Goal: Information Seeking & Learning: Find specific fact

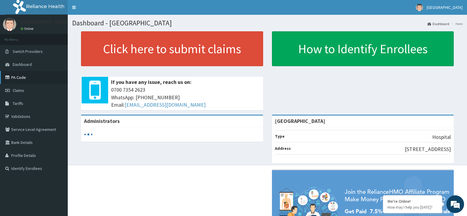
click at [27, 74] on link "PA Code" at bounding box center [34, 77] width 68 height 13
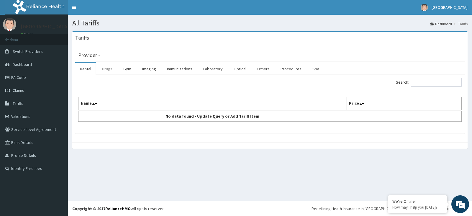
click at [103, 67] on link "Drugs" at bounding box center [107, 69] width 20 height 12
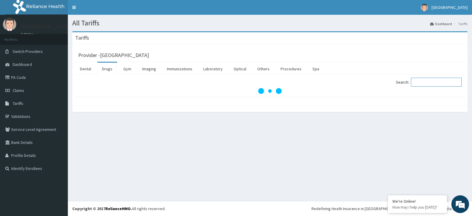
click at [422, 82] on input "Search:" at bounding box center [436, 82] width 51 height 9
paste input "METRONIDAZOLE 500MG +CLOTRIMAZOLE 100MG+LACTOBACILLUS SPORES (KLOVINAL"
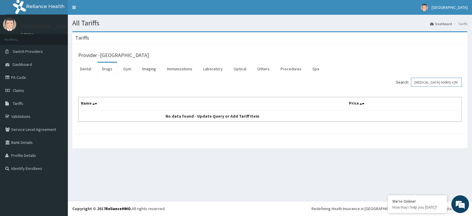
drag, startPoint x: 442, startPoint y: 82, endPoint x: 355, endPoint y: 79, distance: 87.6
click at [355, 79] on div "Search: METRONIDAZOLE 500MG +CLOTRIMAZOLE 100MG+LACTOBACILLUS SPORES (KLOVINAL" at bounding box center [367, 83] width 187 height 10
type input "KLOVINAL"
